Goal: Task Accomplishment & Management: Complete application form

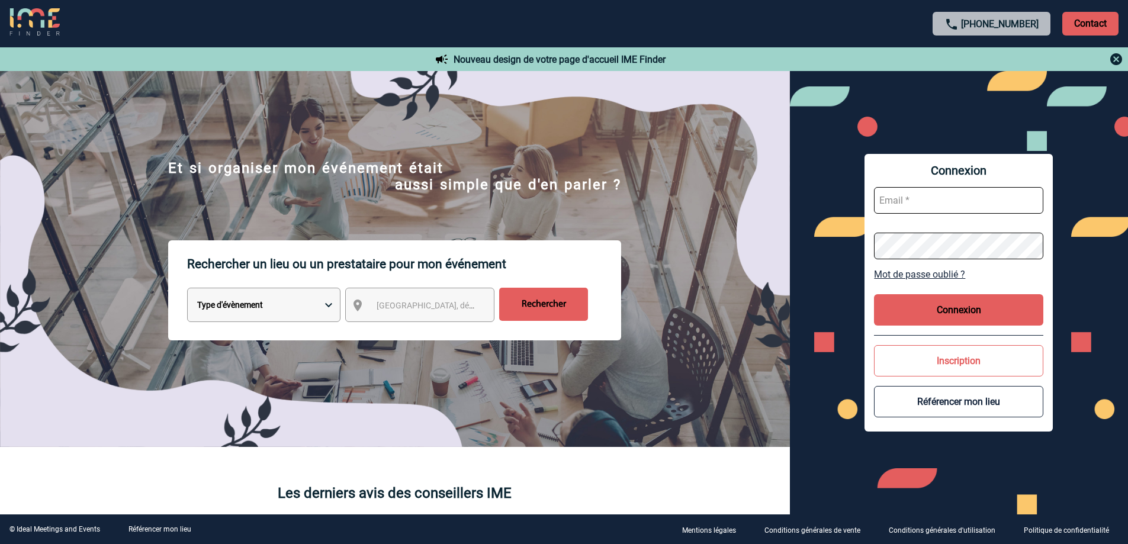
click at [901, 212] on input "text" at bounding box center [958, 200] width 169 height 27
type input "[PERSON_NAME][EMAIL_ADDRESS][DOMAIN_NAME]"
click at [858, 251] on div "Connexion [PERSON_NAME][EMAIL_ADDRESS][DOMAIN_NAME] Mot de passe oublié ? Conne…" at bounding box center [959, 293] width 339 height 444
click at [985, 308] on button "Connexion" at bounding box center [958, 309] width 169 height 31
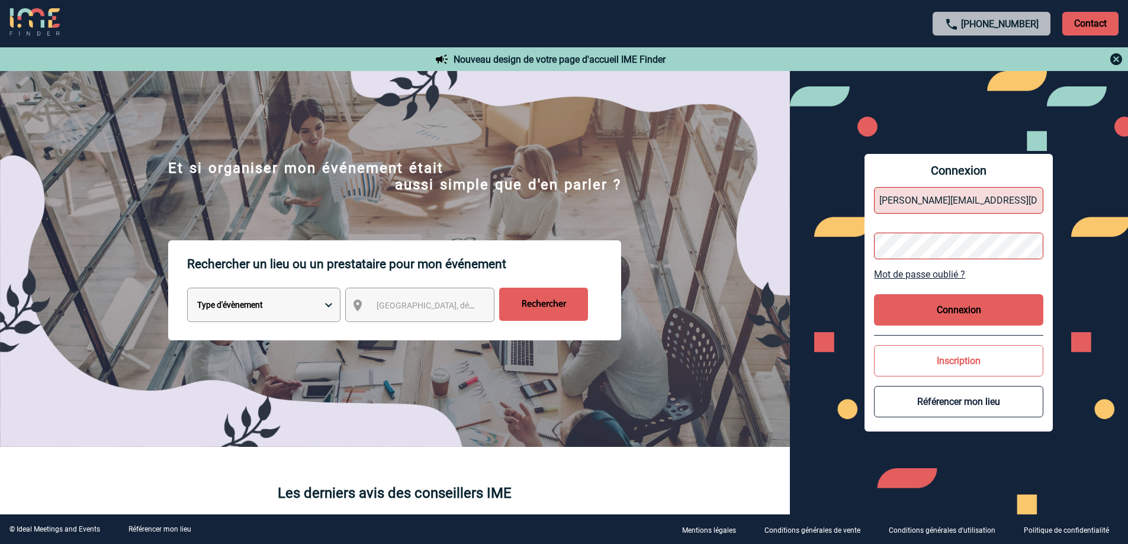
click at [905, 298] on button "Connexion" at bounding box center [958, 309] width 169 height 31
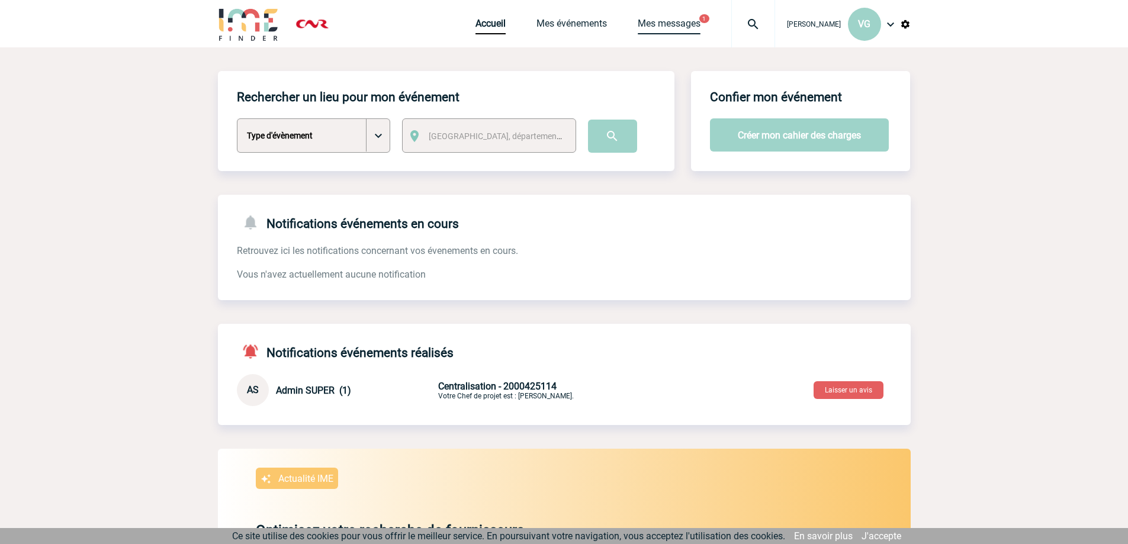
click at [682, 25] on link "Mes messages" at bounding box center [669, 26] width 63 height 17
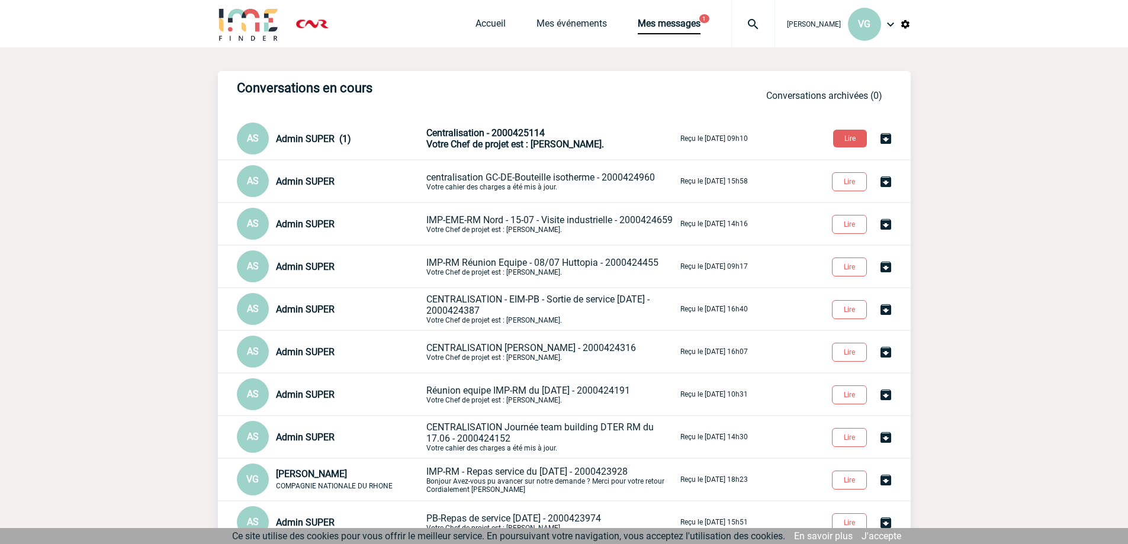
click at [502, 140] on span "Votre Chef de projet est : [PERSON_NAME]." at bounding box center [515, 144] width 178 height 11
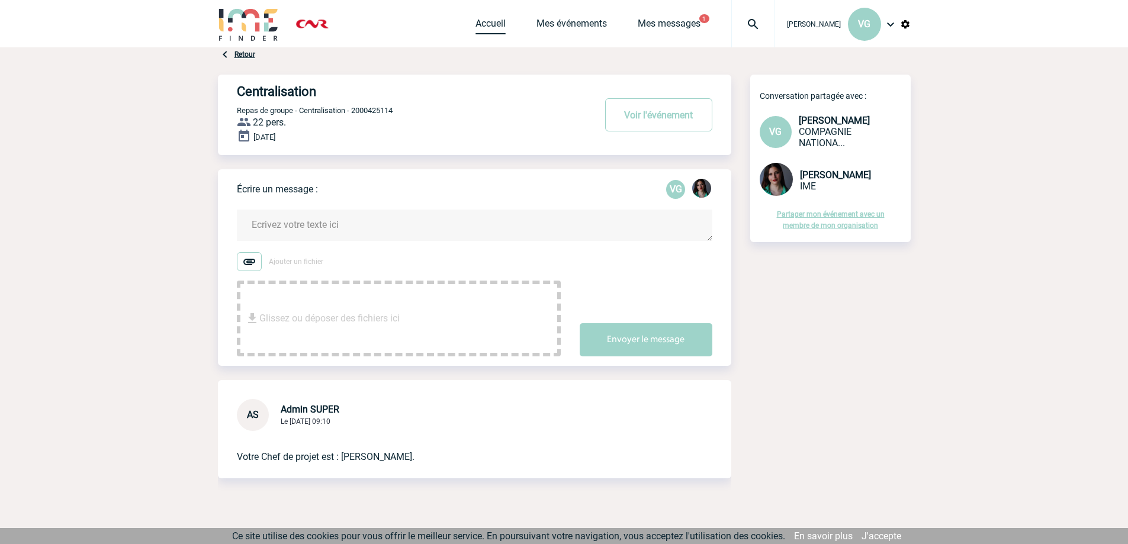
click at [477, 23] on link "Accueil" at bounding box center [491, 26] width 30 height 17
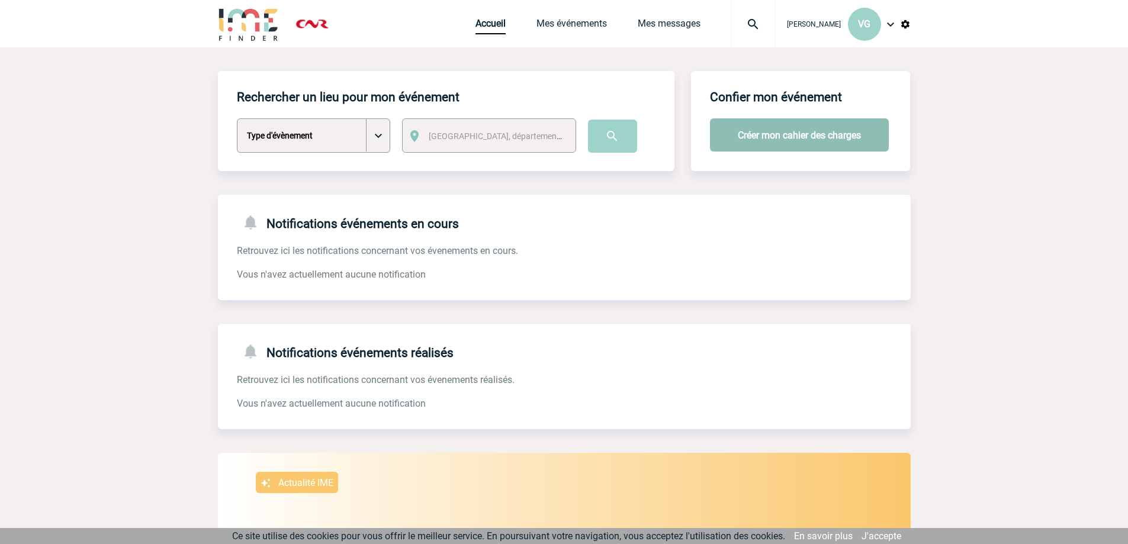
click at [774, 138] on button "Créer mon cahier des charges" at bounding box center [799, 134] width 179 height 33
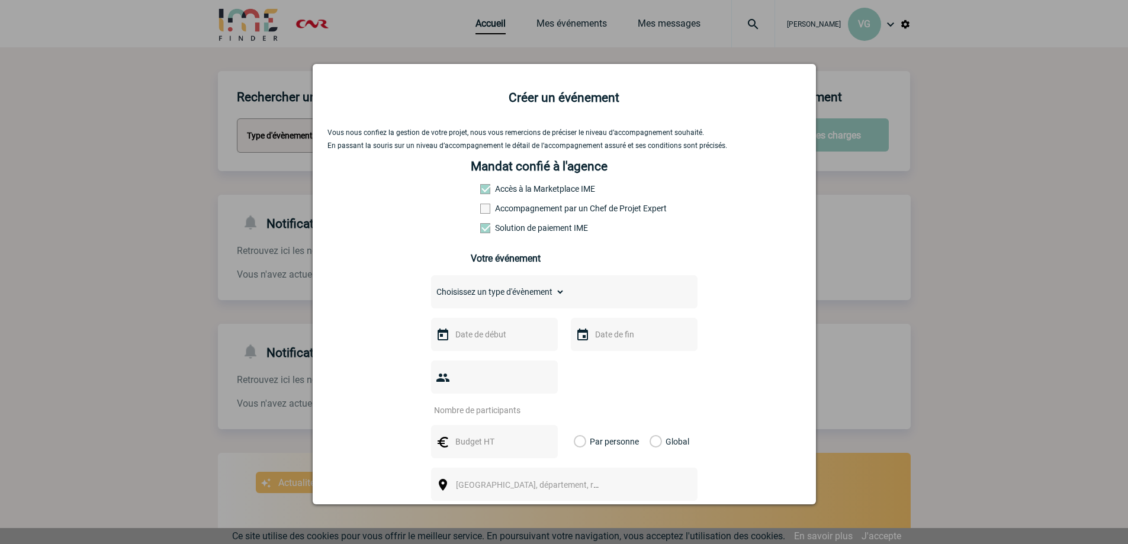
click at [528, 300] on select "Choisissez un type d'évènement Séminaire avec nuitée Séminaire sans nuitée Repa…" at bounding box center [498, 292] width 134 height 17
select select "3"
click at [431, 287] on select "Choisissez un type d'évènement Séminaire avec nuitée Séminaire sans nuitée Repa…" at bounding box center [498, 292] width 134 height 17
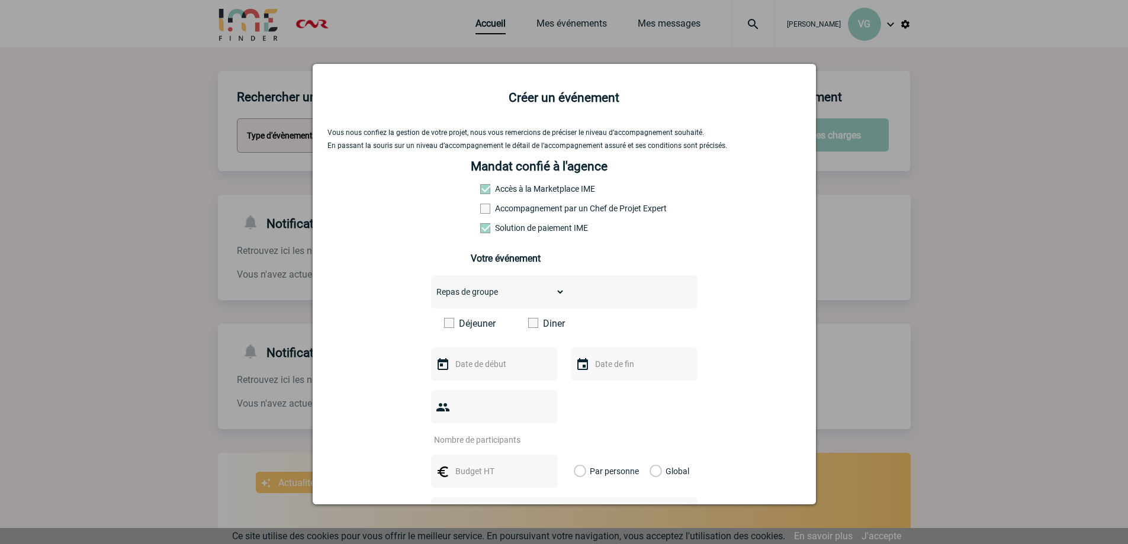
click at [446, 328] on span at bounding box center [449, 323] width 10 height 10
click at [0, 0] on input "Déjeuner" at bounding box center [0, 0] width 0 height 0
click at [509, 370] on input "text" at bounding box center [493, 363] width 82 height 15
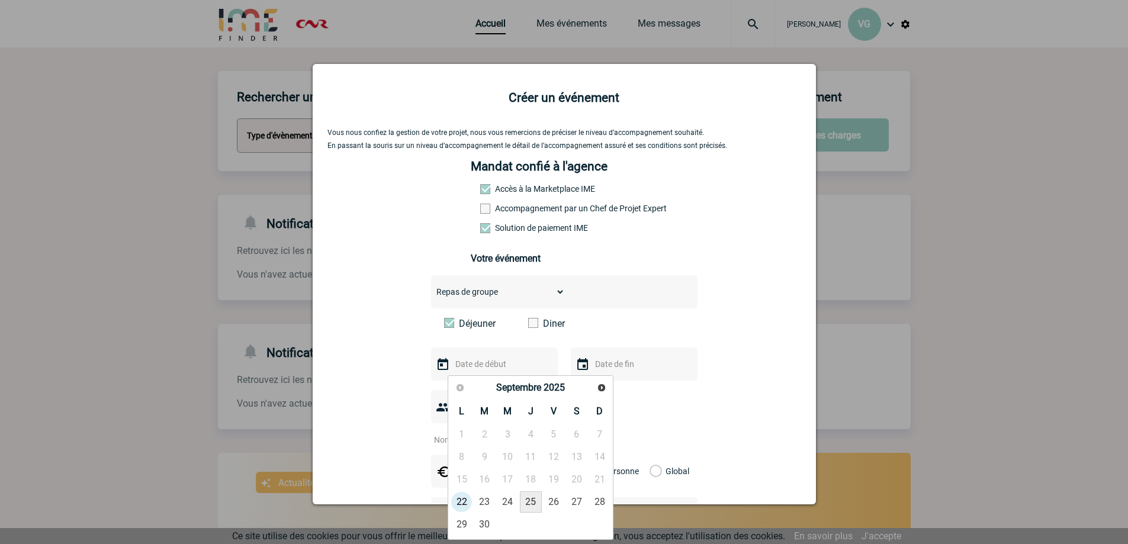
click at [532, 505] on link "25" at bounding box center [531, 501] width 22 height 21
type input "[DATE]"
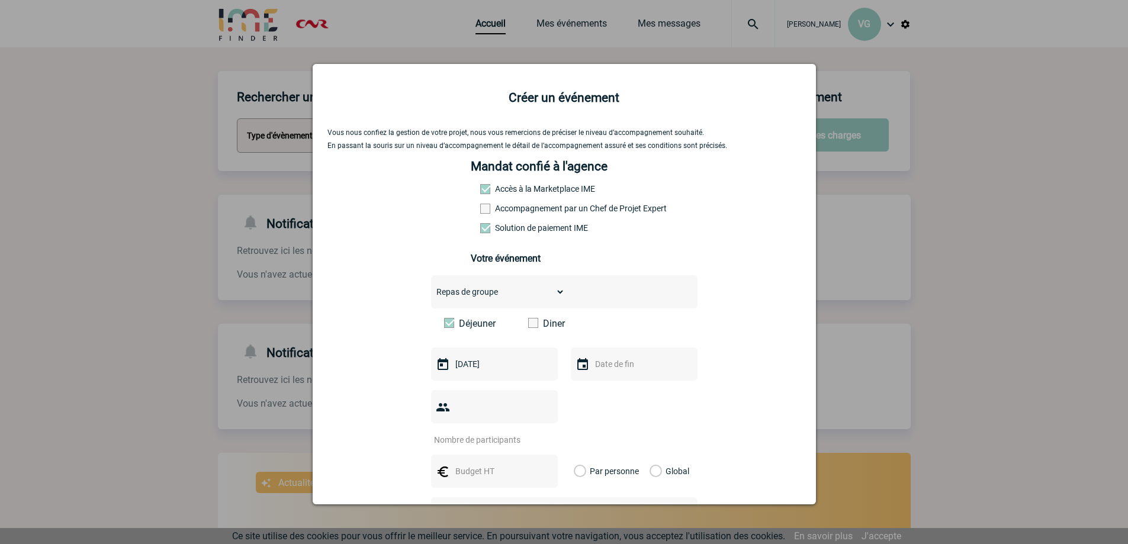
click at [599, 369] on input "text" at bounding box center [633, 363] width 82 height 15
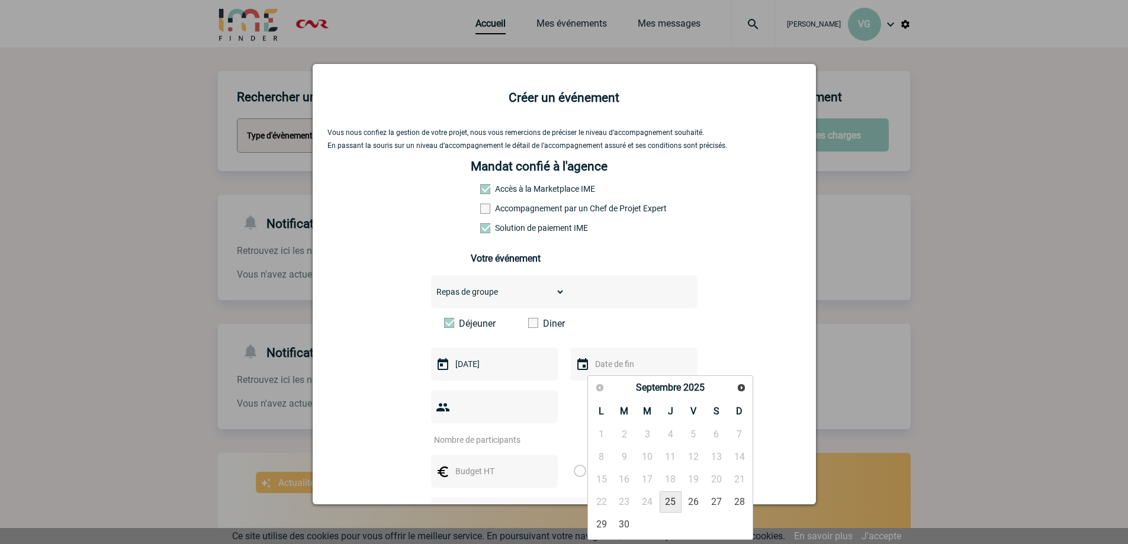
click at [674, 506] on link "25" at bounding box center [671, 501] width 22 height 21
type input "[DATE]"
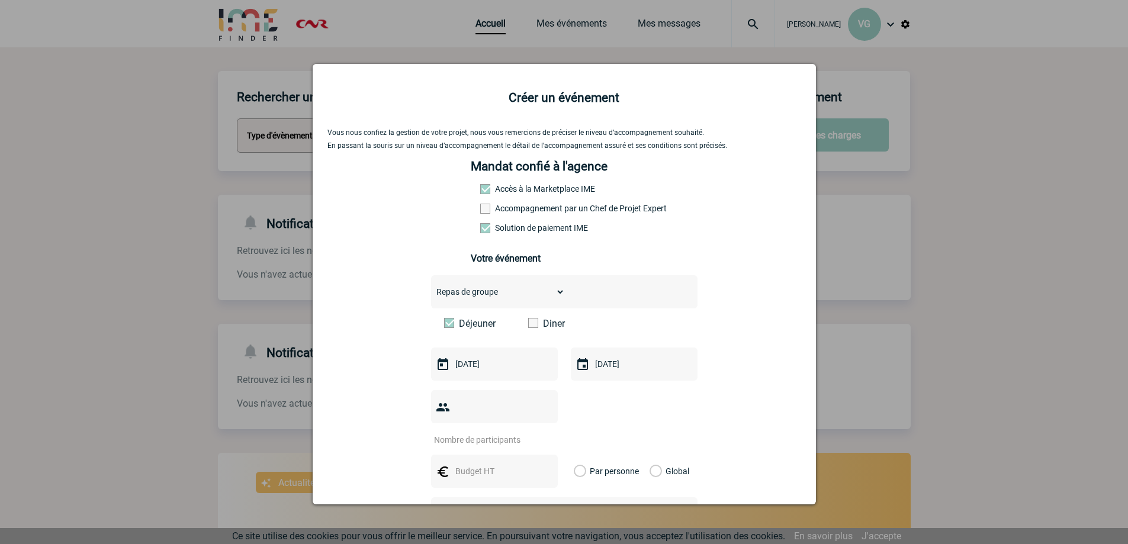
click at [475, 432] on input "number" at bounding box center [486, 439] width 111 height 15
type input "17"
click at [490, 464] on input "text" at bounding box center [493, 471] width 82 height 15
type input "578"
click at [653, 455] on label "Global" at bounding box center [654, 471] width 8 height 33
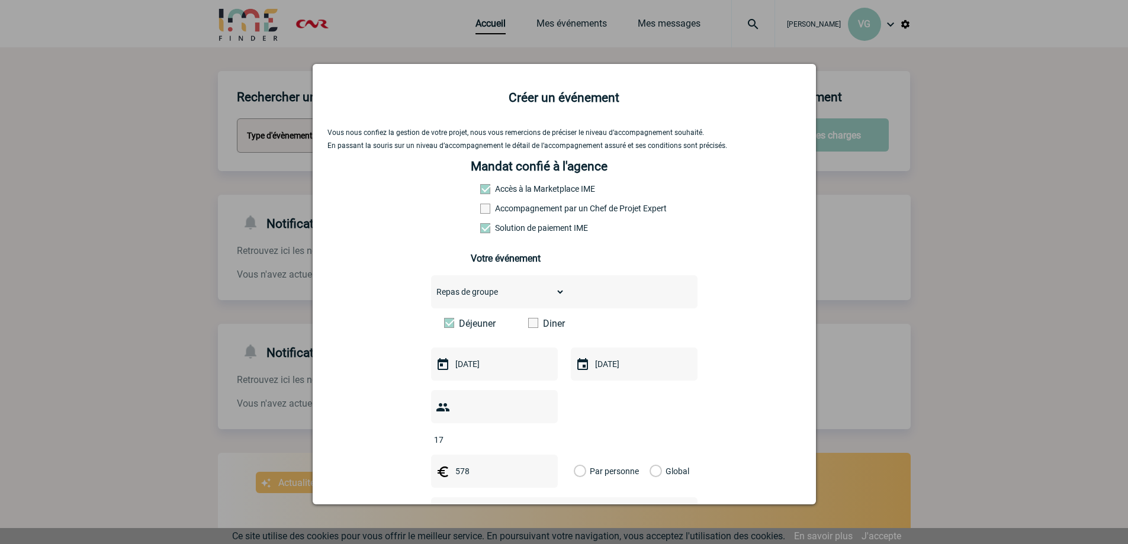
click at [0, 0] on input "Global" at bounding box center [0, 0] width 0 height 0
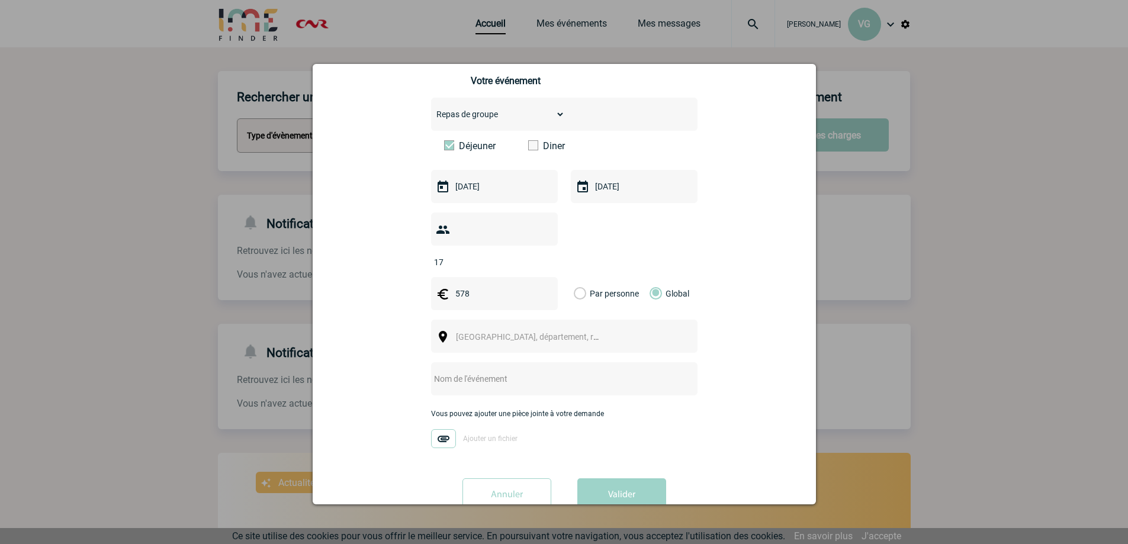
scroll to position [118, 0]
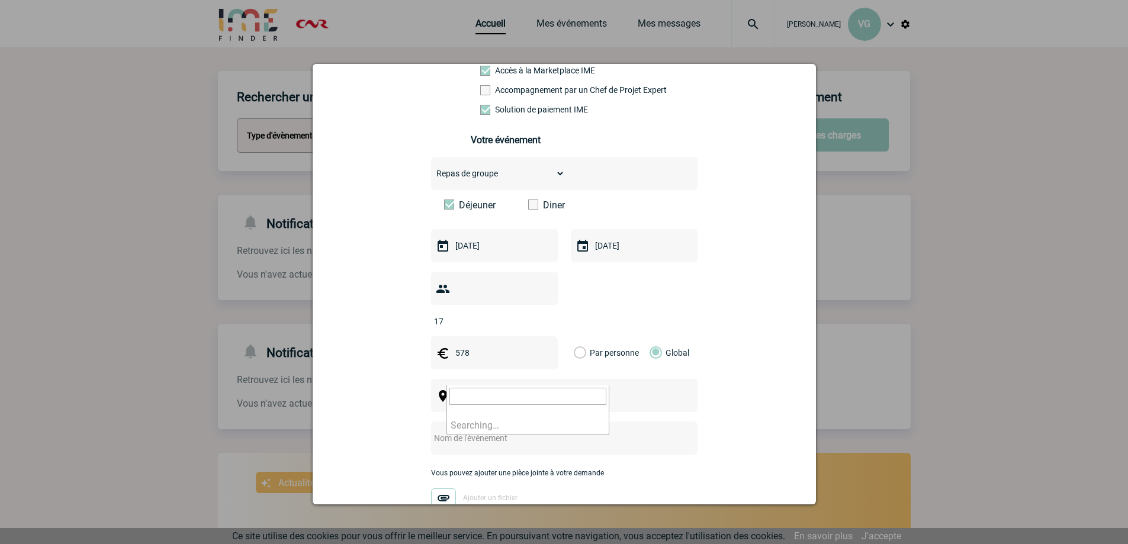
click at [486, 391] on span "[GEOGRAPHIC_DATA], département, région..." at bounding box center [538, 395] width 165 height 9
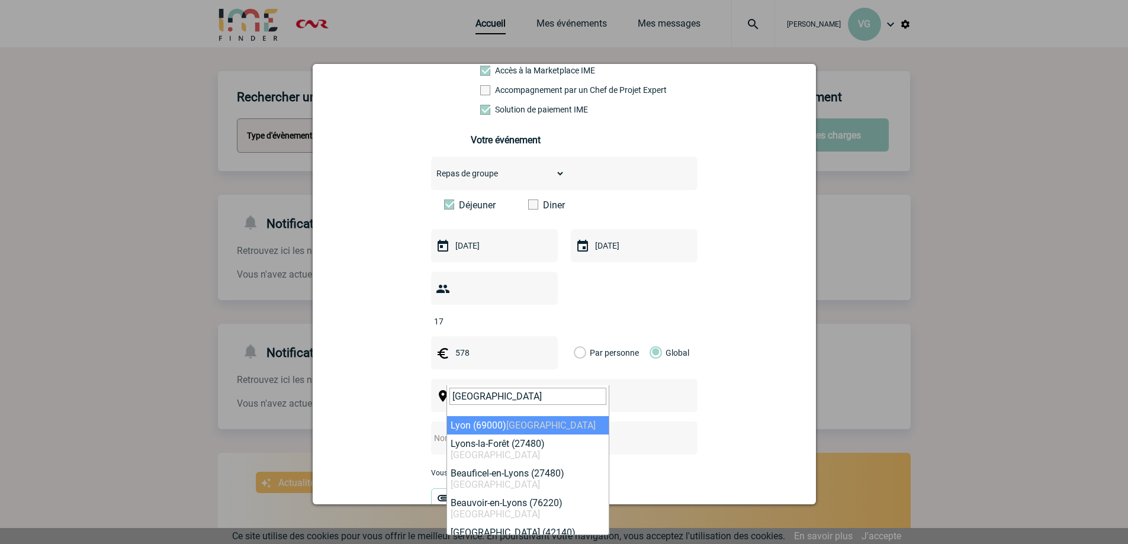
type input "lyon"
select select "36544"
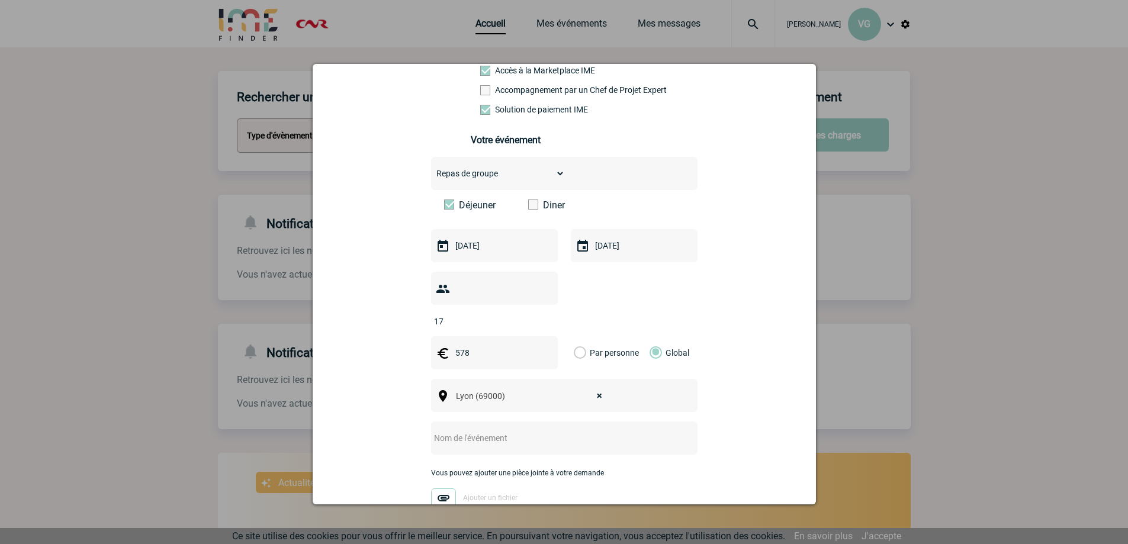
click at [465, 431] on input "text" at bounding box center [548, 438] width 235 height 15
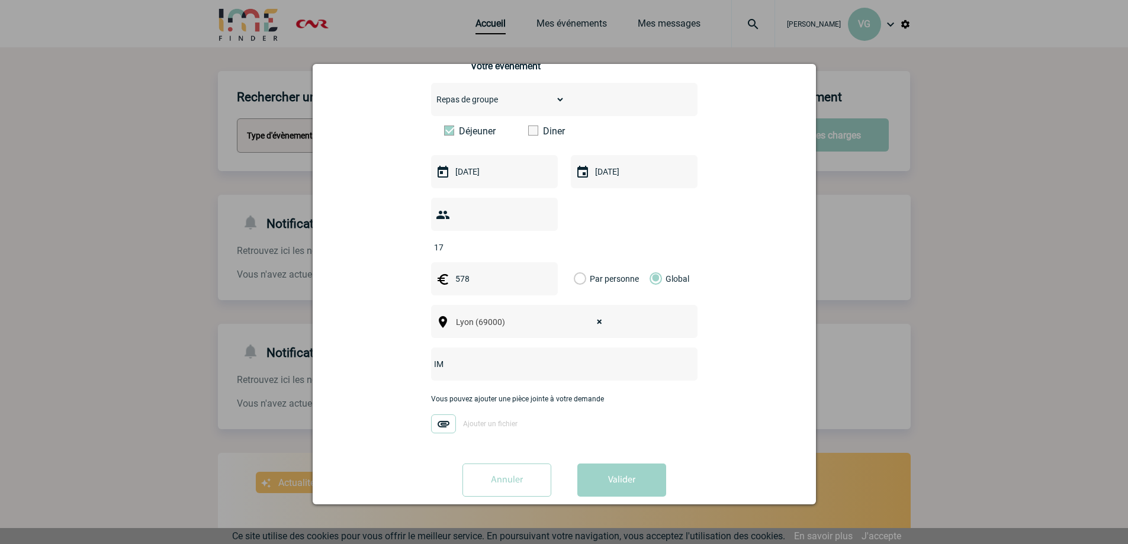
type input "I"
type input "B"
click at [431, 356] on input "IMP" at bounding box center [548, 363] width 235 height 15
click at [459, 356] on input "DIMP" at bounding box center [548, 363] width 235 height 15
type input "DIMP-RM - 25/09 - Sortie technique - Brasserie du Lou"
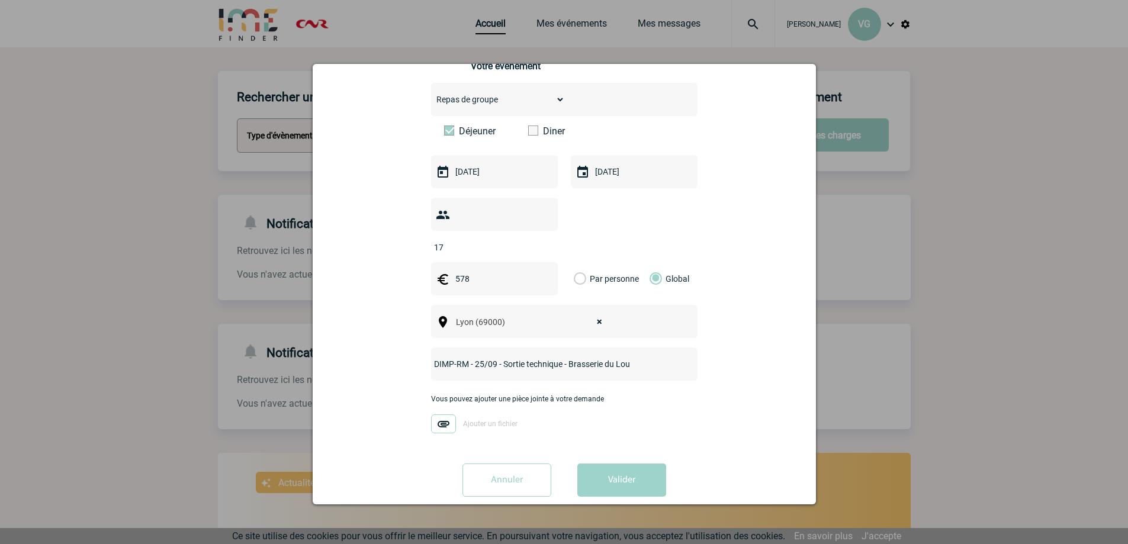
click at [439, 415] on img at bounding box center [443, 424] width 25 height 19
click at [0, 0] on input "Ajouter un fichier" at bounding box center [0, 0] width 0 height 0
click at [595, 464] on button "Valider" at bounding box center [621, 480] width 89 height 33
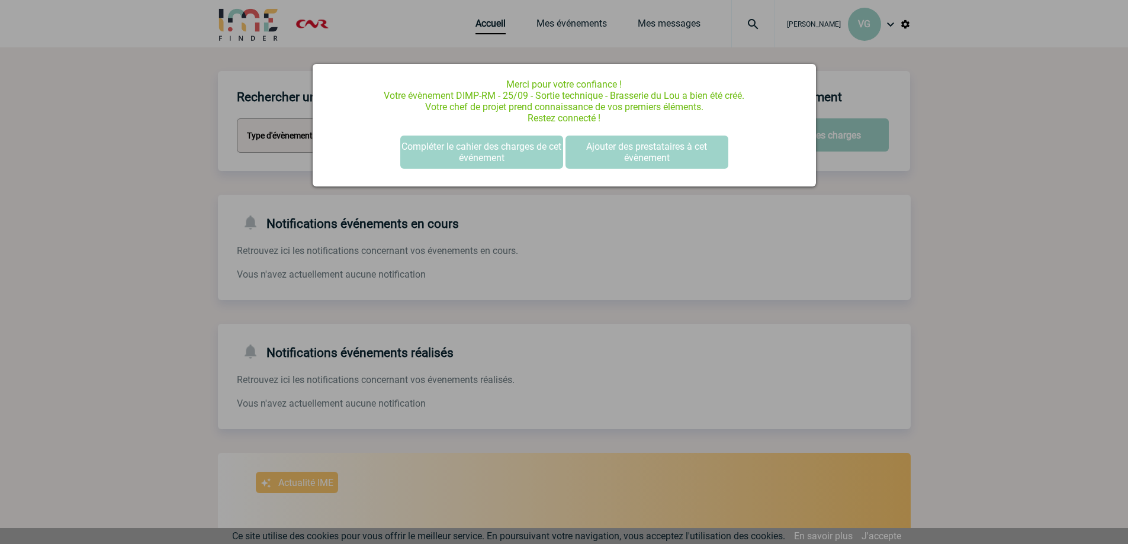
scroll to position [0, 0]
click at [990, 298] on div at bounding box center [564, 272] width 1128 height 544
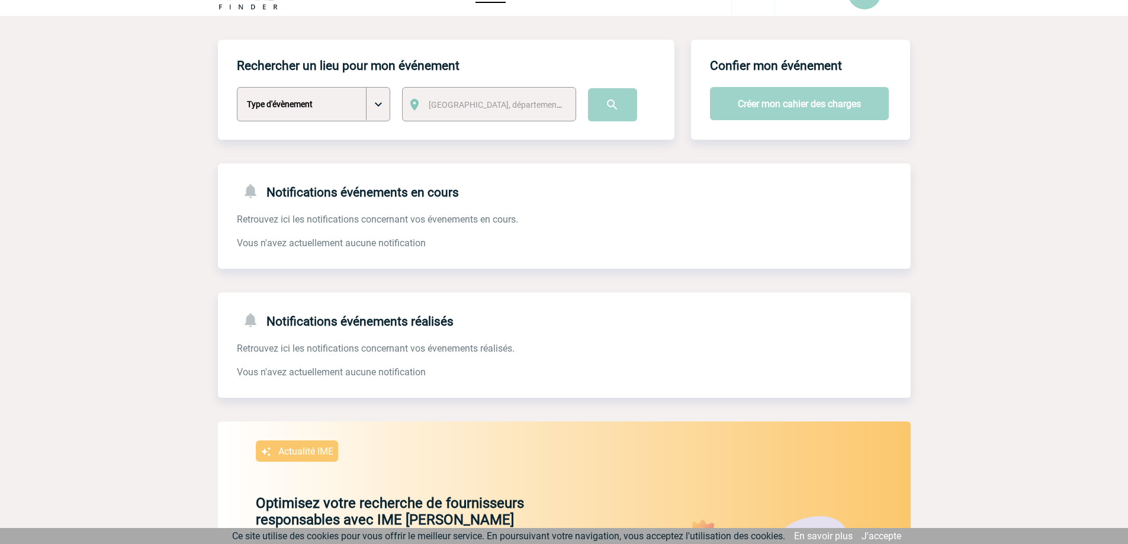
scroll to position [59, 0]
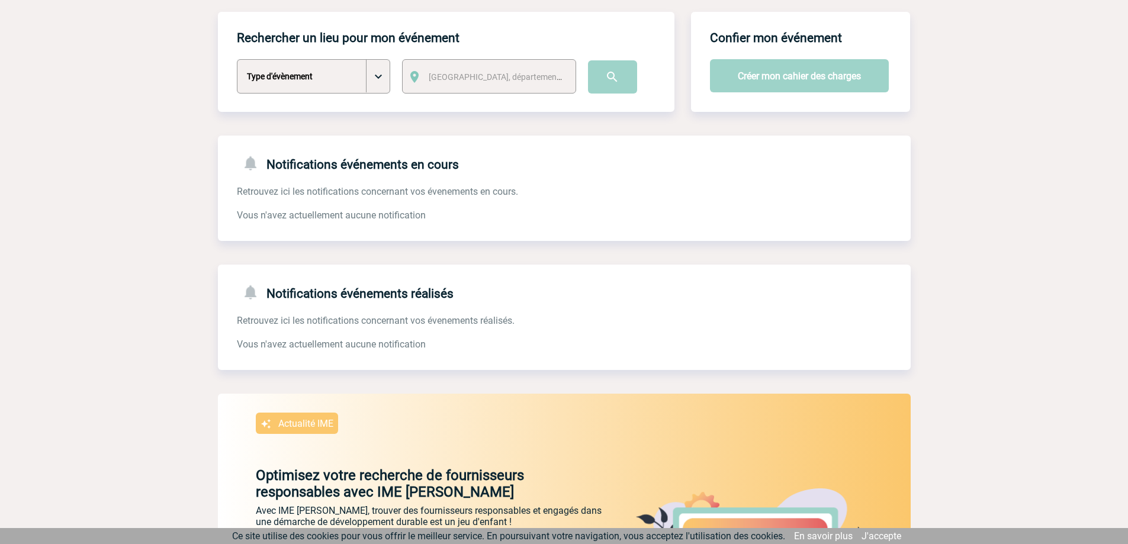
click at [891, 537] on link "J'accepte" at bounding box center [882, 536] width 40 height 11
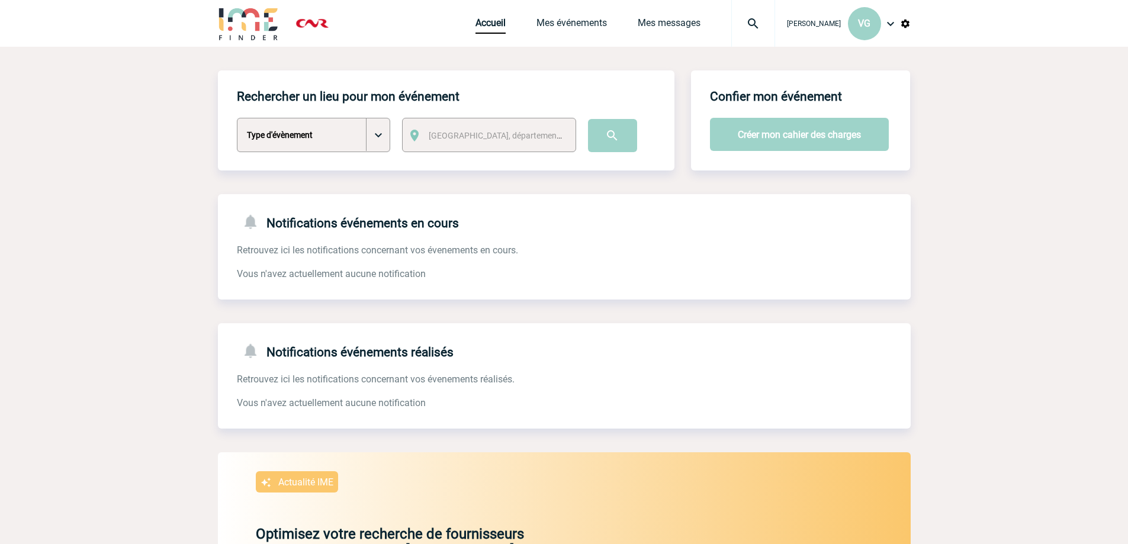
scroll to position [0, 0]
